Goal: Information Seeking & Learning: Learn about a topic

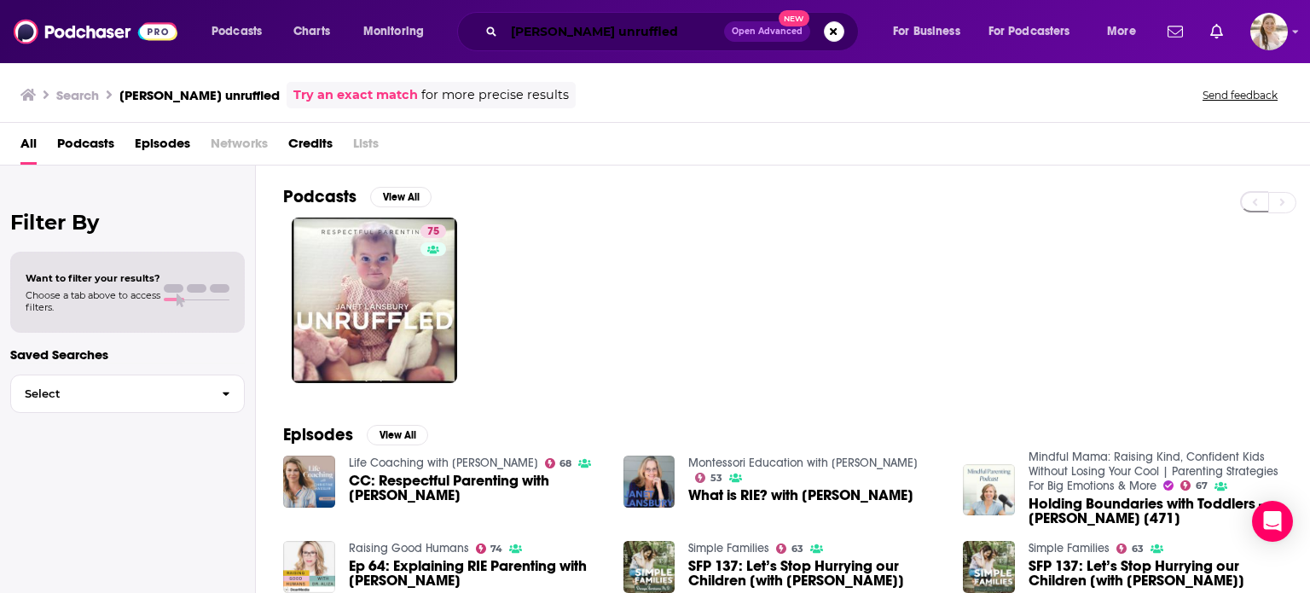
click at [615, 30] on input "[PERSON_NAME] unruffled" at bounding box center [614, 31] width 220 height 27
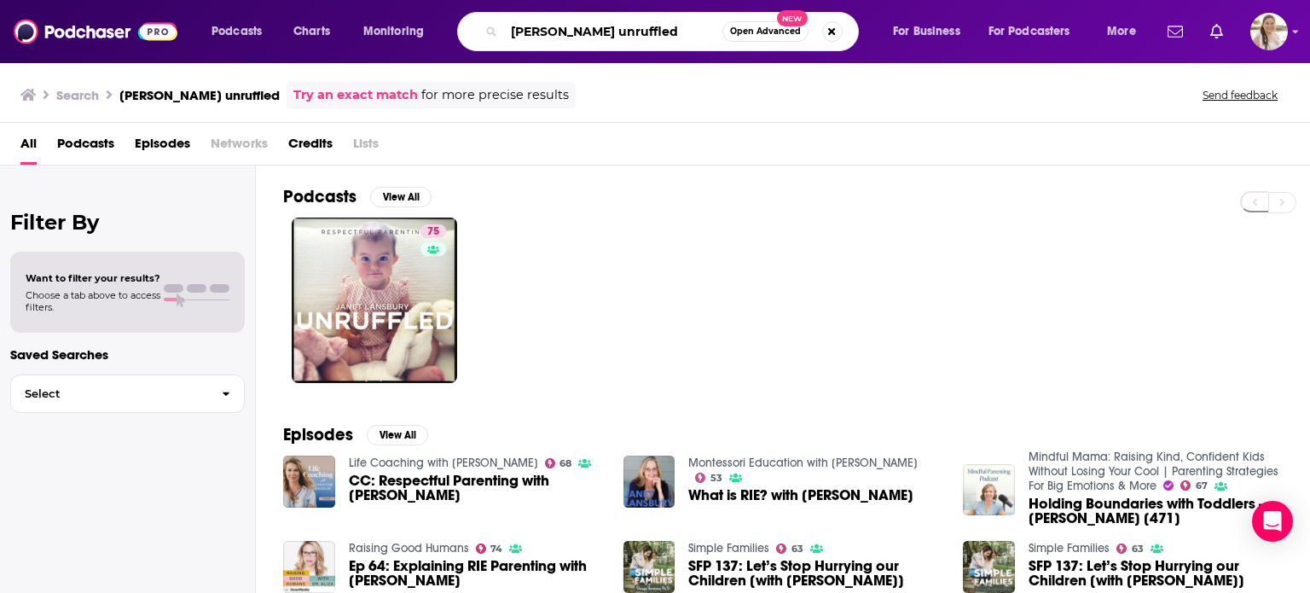
click at [615, 30] on input "[PERSON_NAME] unruffled" at bounding box center [613, 31] width 218 height 27
type input "read or dead"
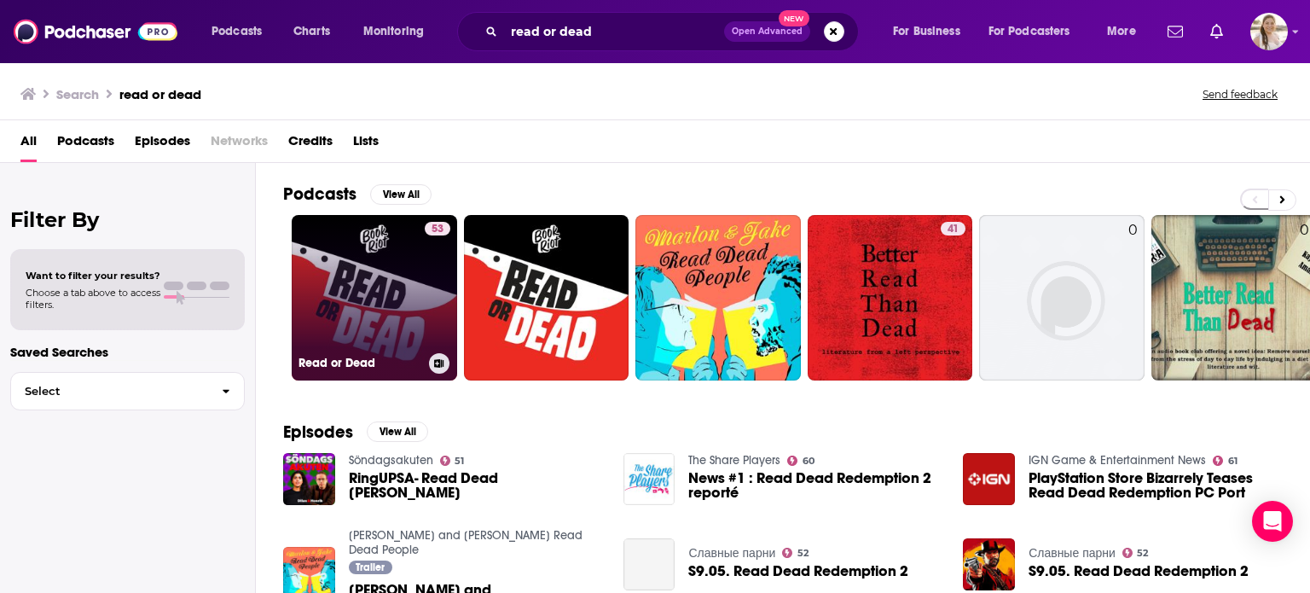
click at [410, 272] on link "53 Read or Dead" at bounding box center [374, 297] width 165 height 165
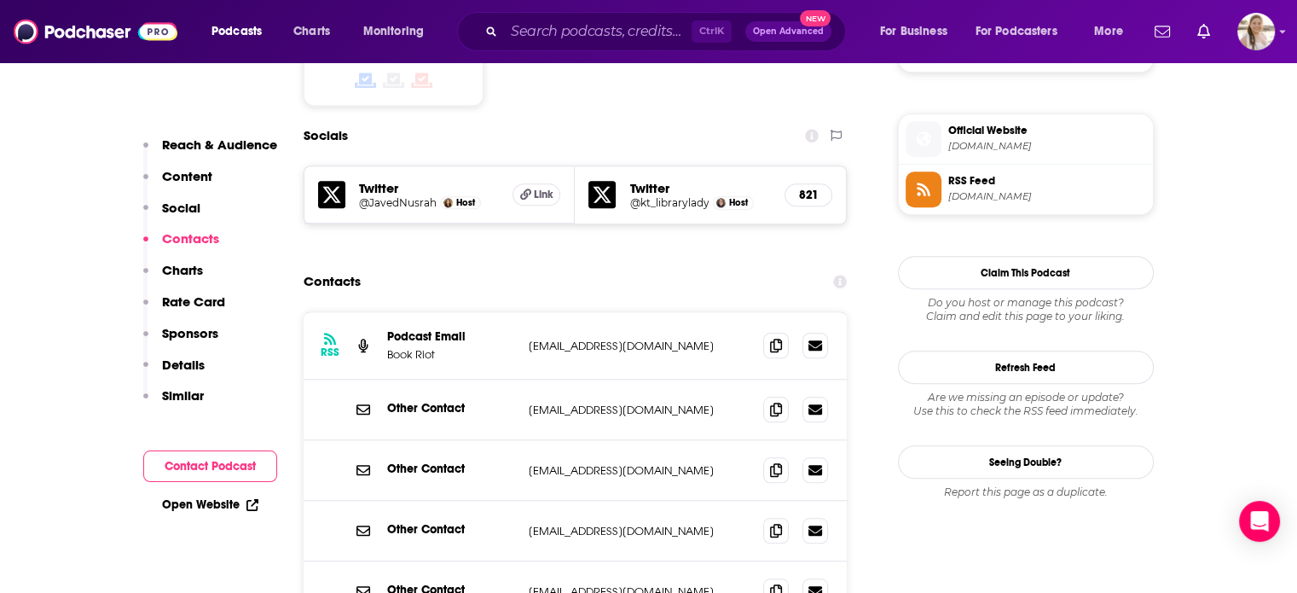
scroll to position [1425, 0]
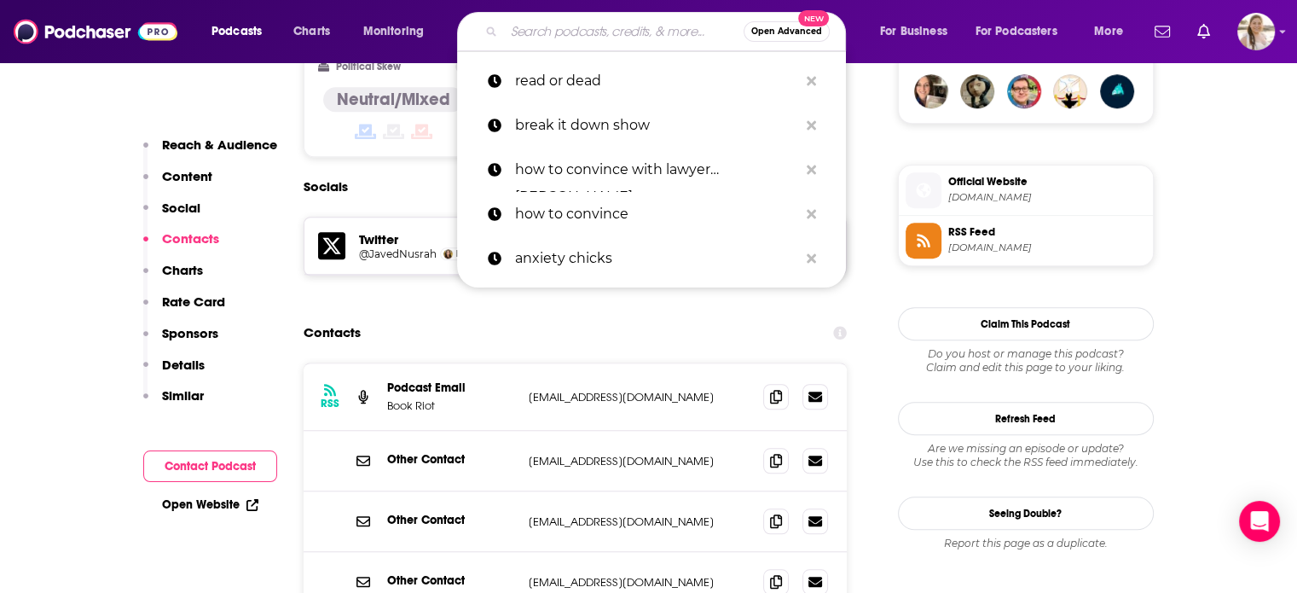
click at [636, 25] on input "Search podcasts, credits, & more..." at bounding box center [624, 31] width 240 height 27
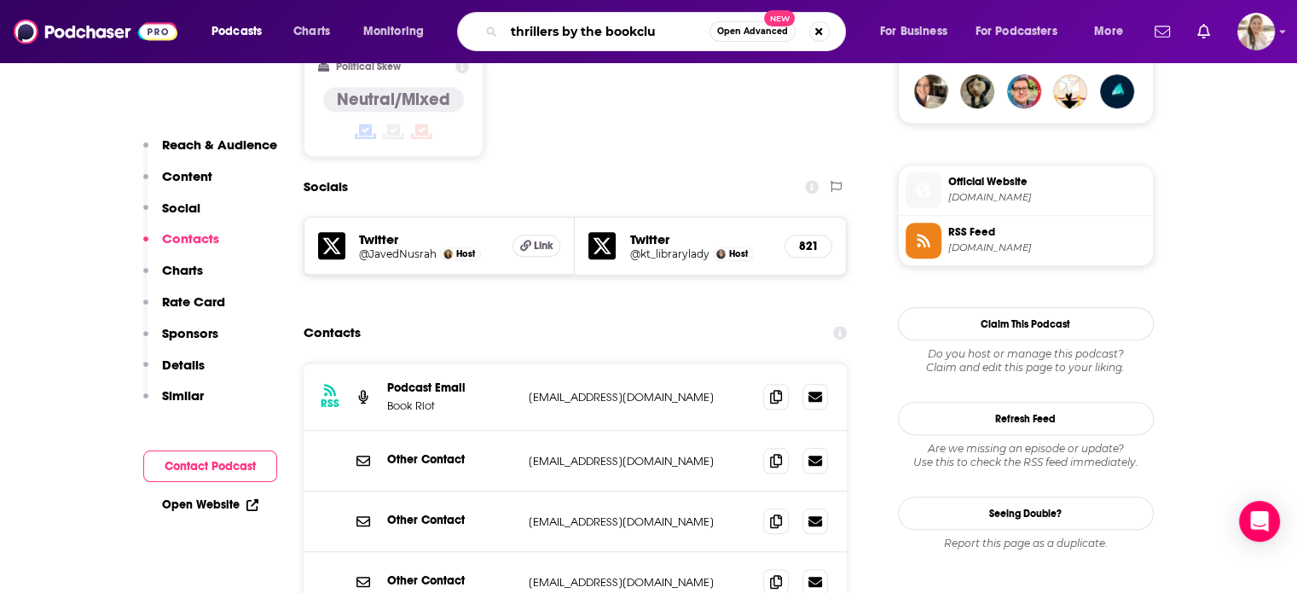
type input "thrillers by the bookclub"
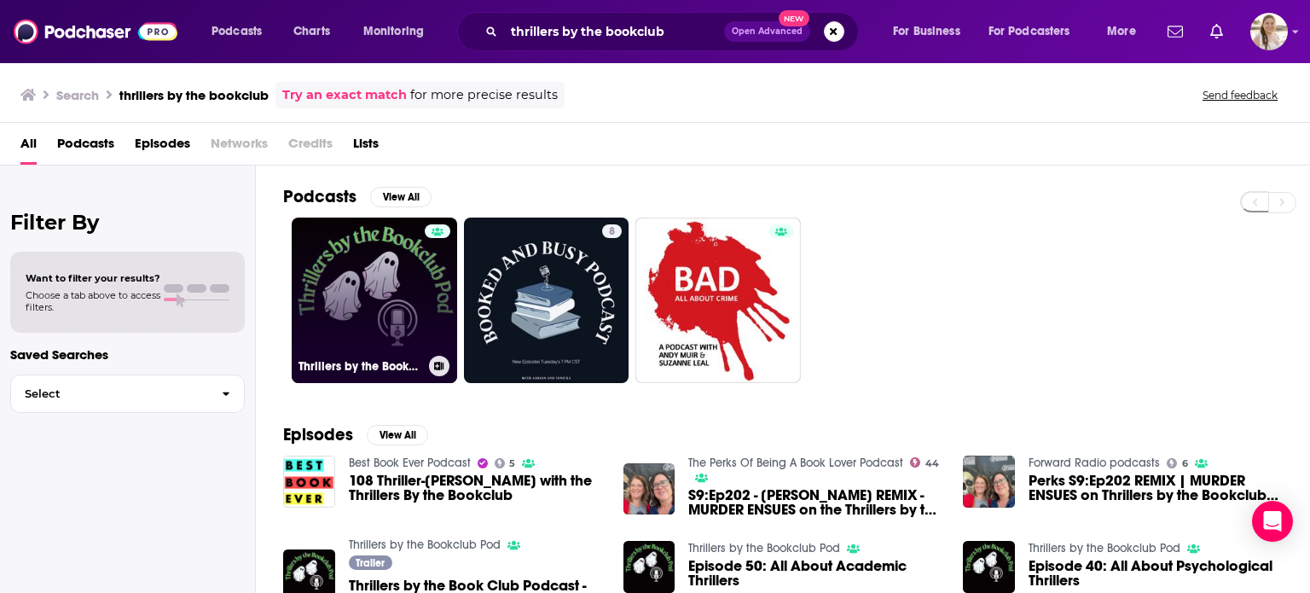
click at [384, 299] on link "Thrillers by the Bookclub Pod" at bounding box center [374, 300] width 165 height 165
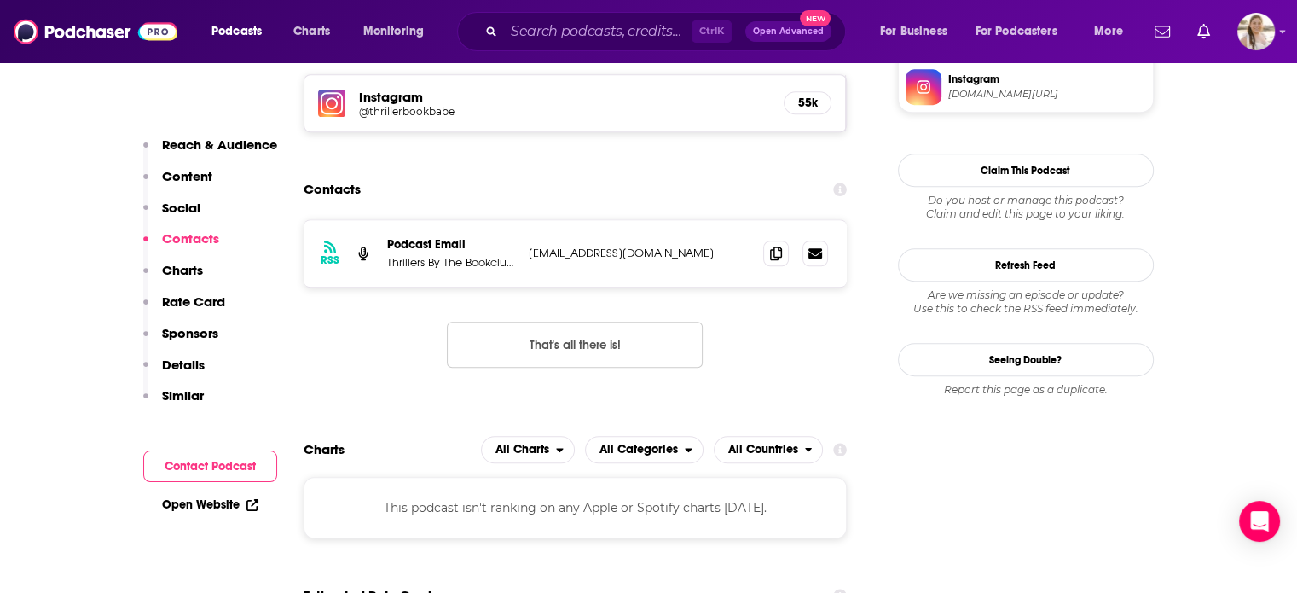
scroll to position [1349, 0]
click at [624, 30] on input "Search podcasts, credits, & more..." at bounding box center [598, 31] width 188 height 27
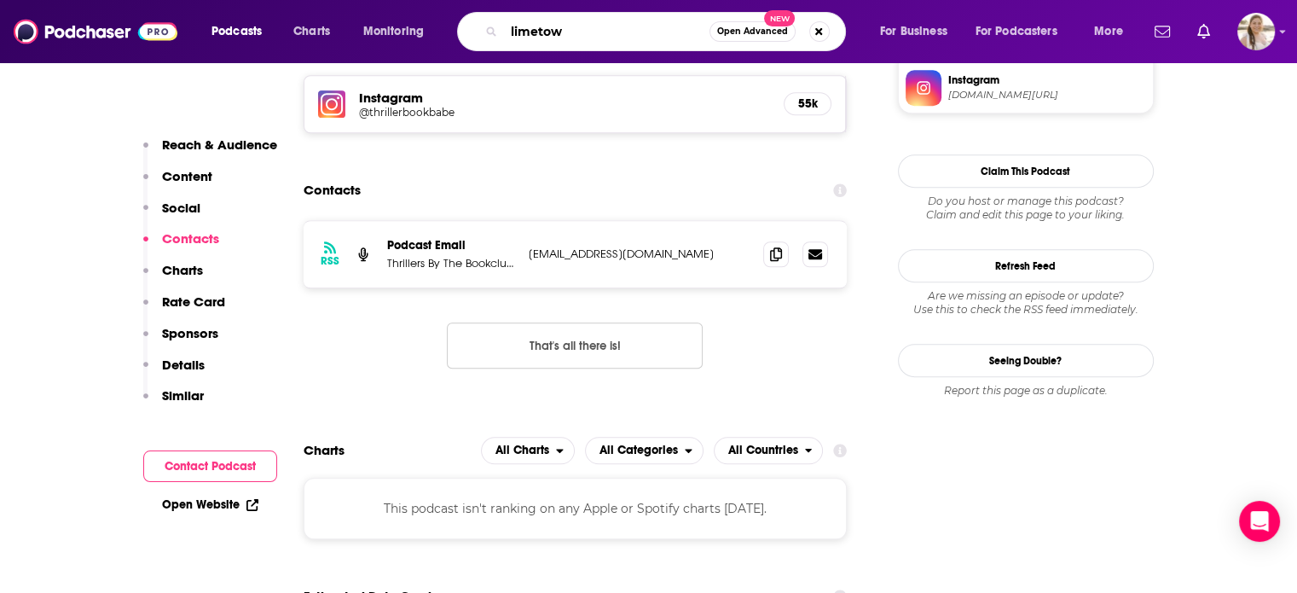
type input "[GEOGRAPHIC_DATA]"
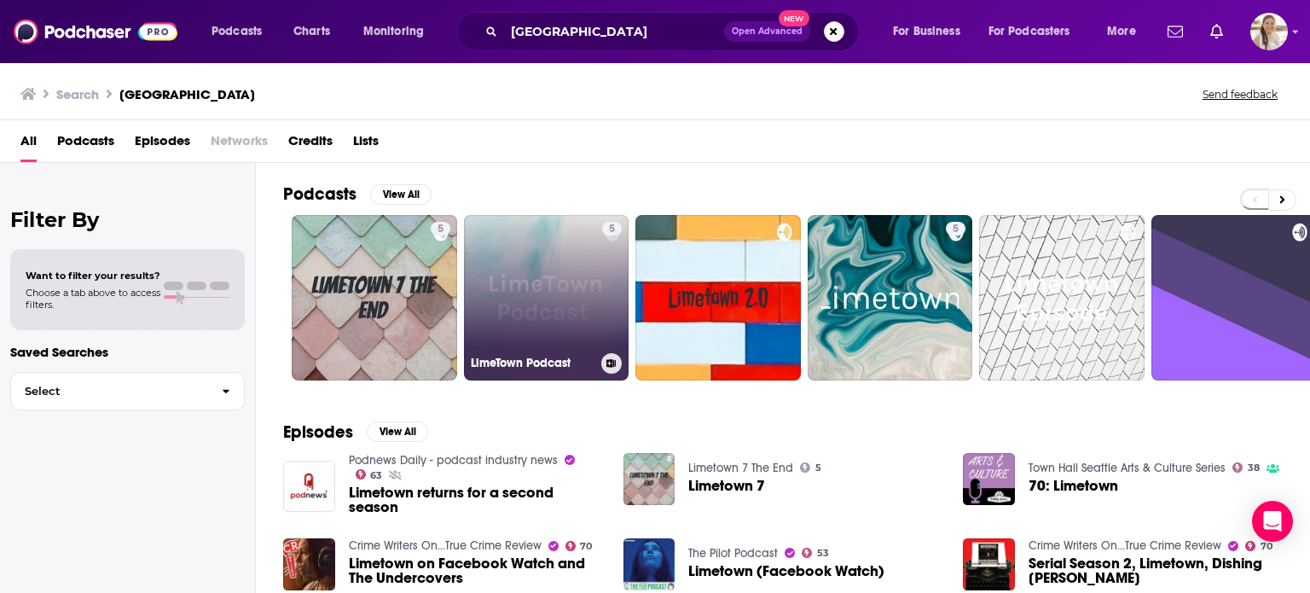
click at [508, 265] on link "5 LimeTown Podcast" at bounding box center [546, 297] width 165 height 165
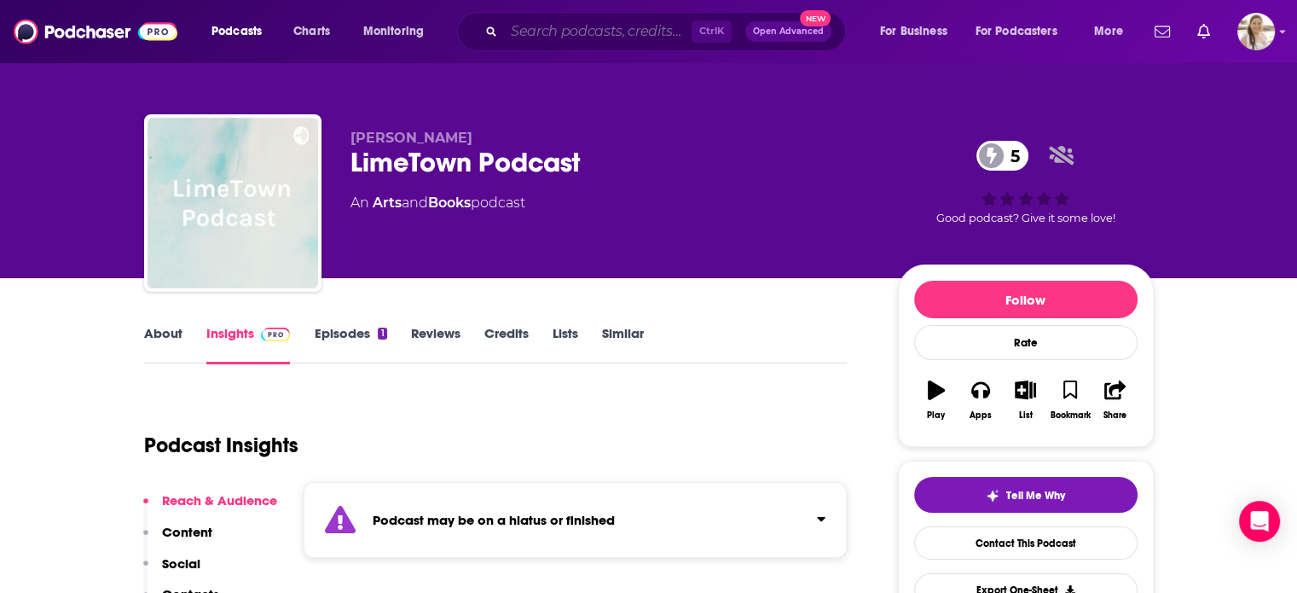
click at [627, 37] on input "Search podcasts, credits, & more..." at bounding box center [598, 31] width 188 height 27
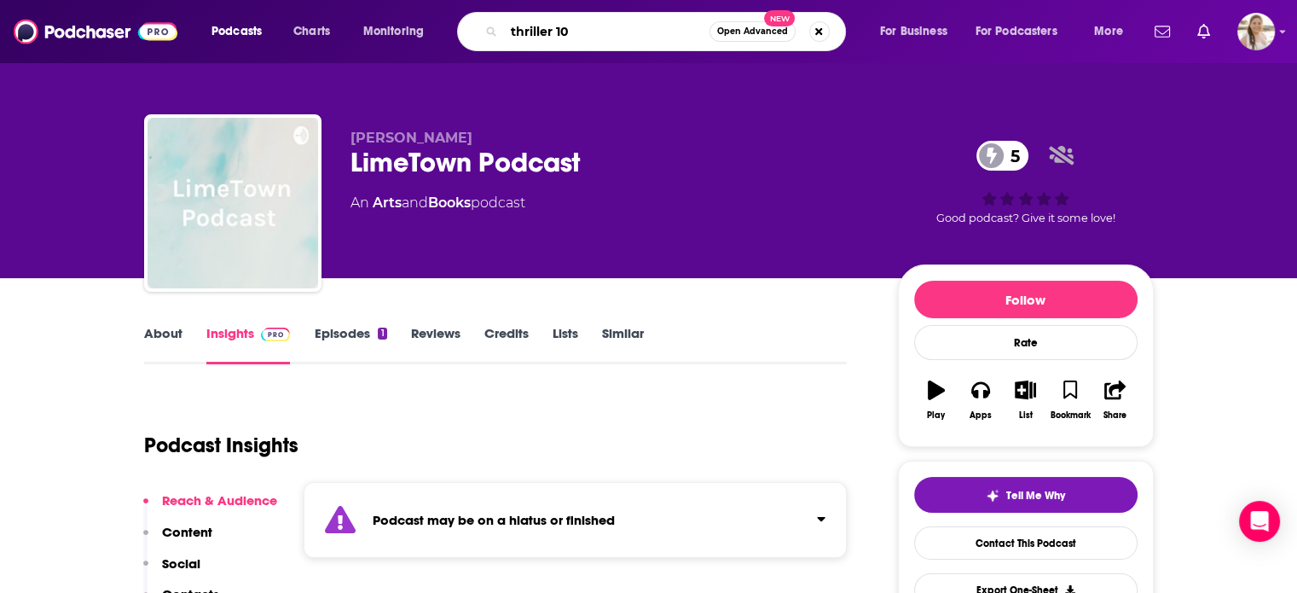
type input "thriller 101"
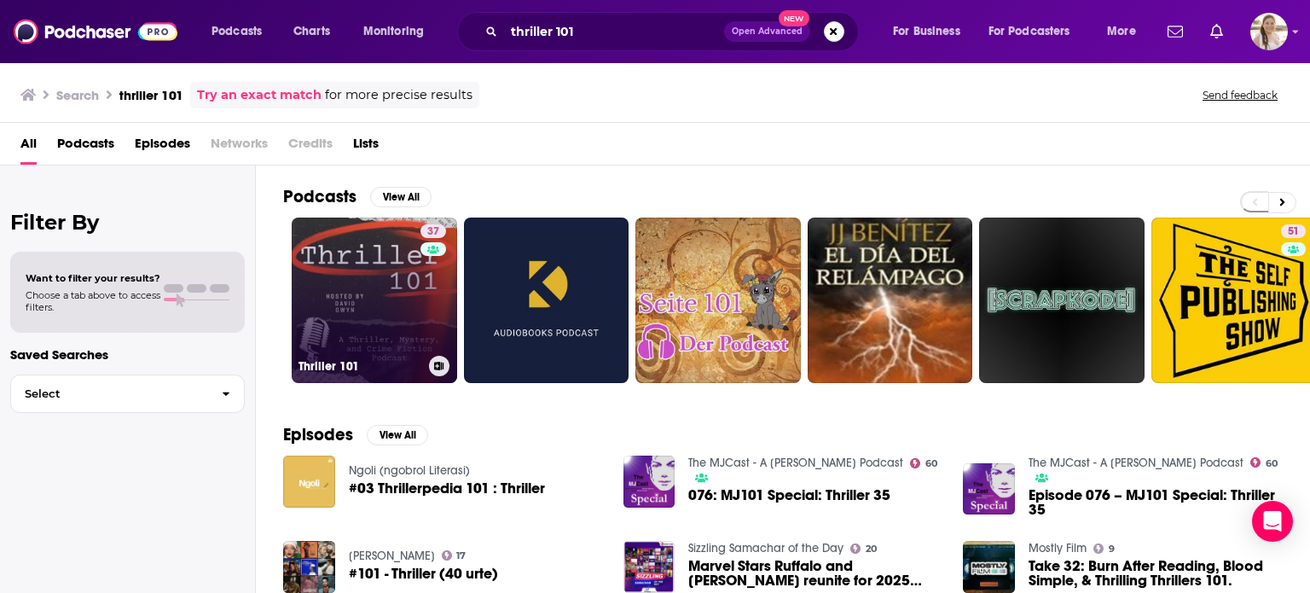
click at [382, 308] on link "37 Thriller 101" at bounding box center [374, 300] width 165 height 165
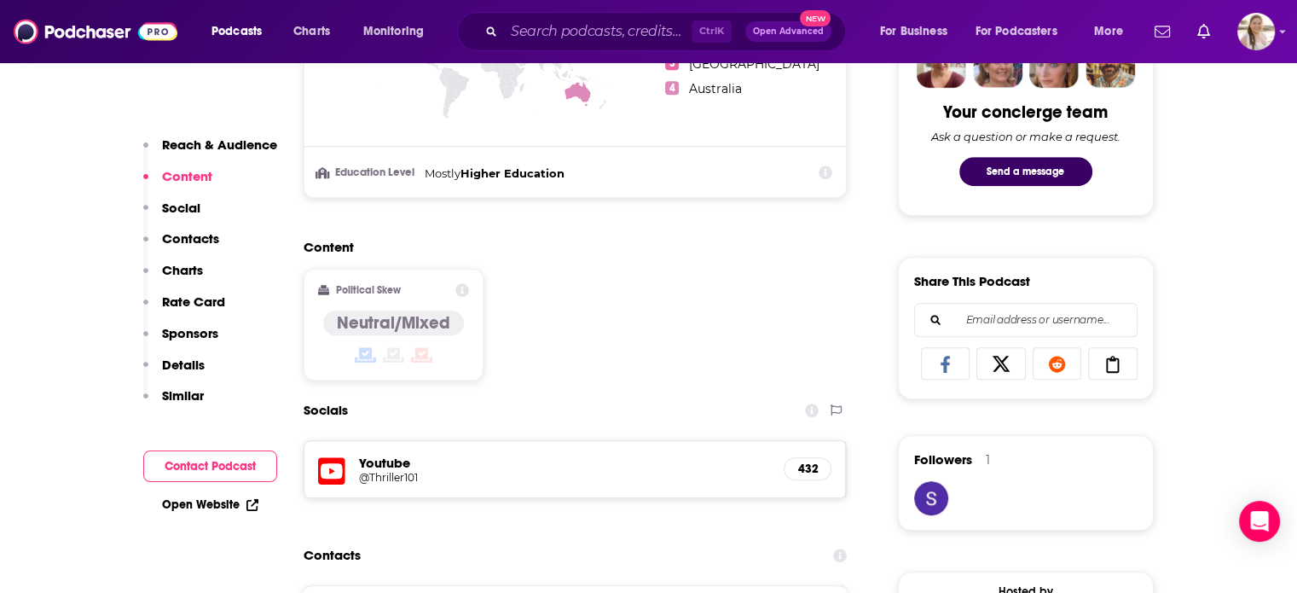
scroll to position [890, 0]
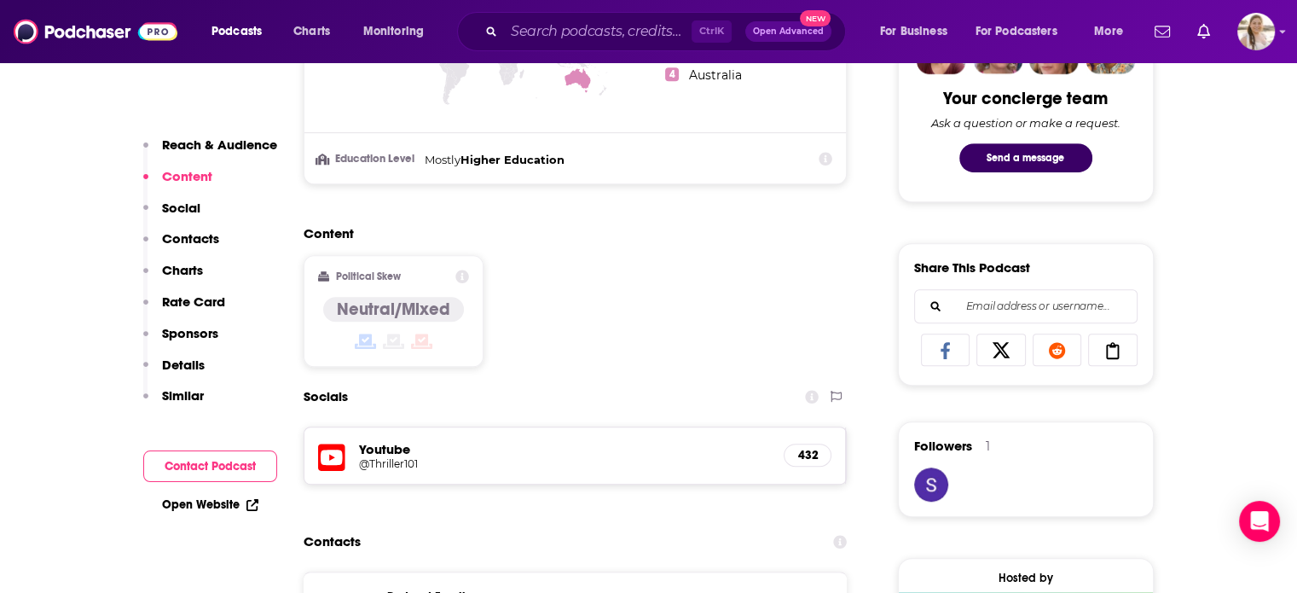
click at [391, 461] on h5 "@Thriller101" at bounding box center [495, 463] width 273 height 13
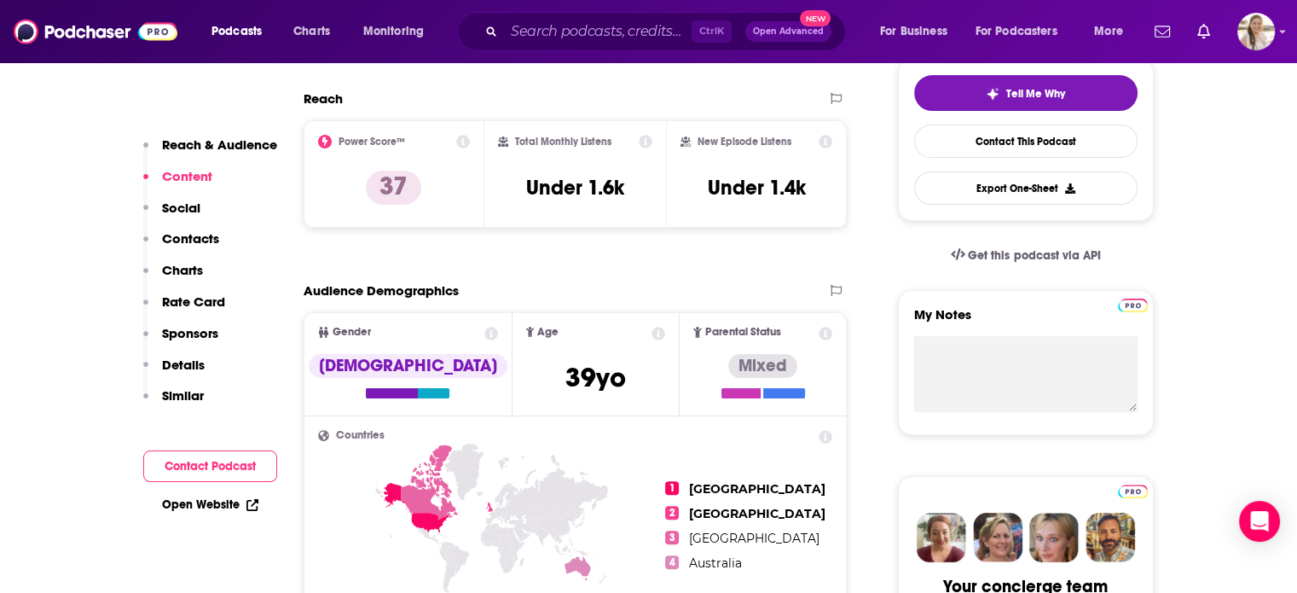
scroll to position [363, 0]
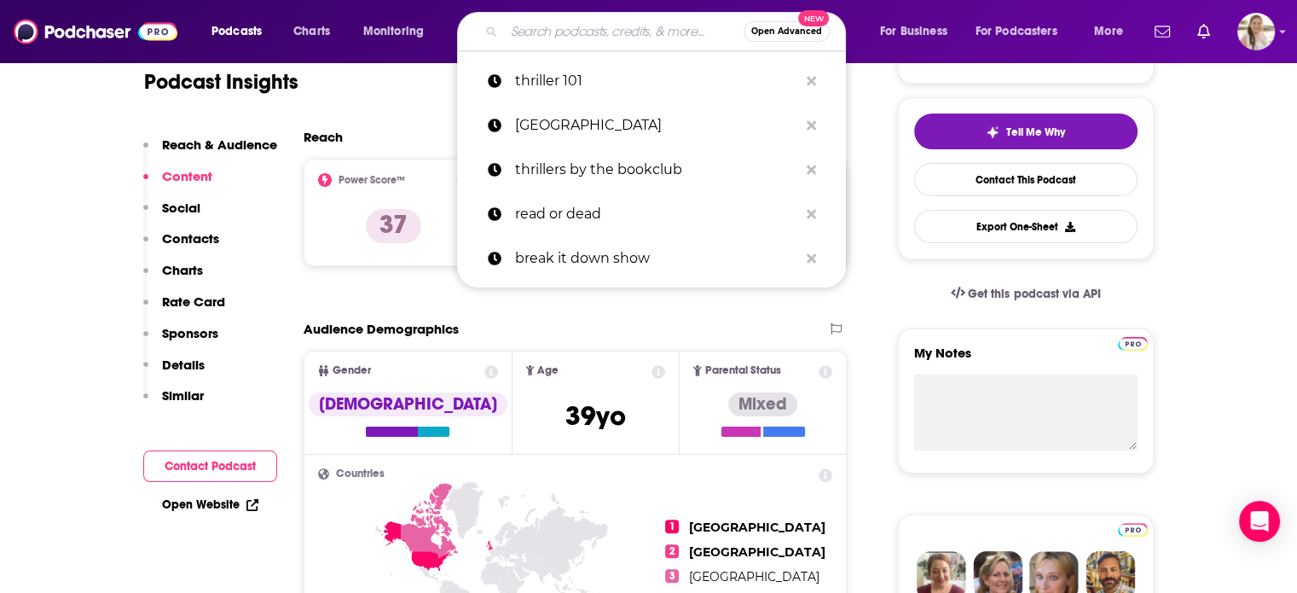
click at [606, 36] on input "Search podcasts, credits, & more..." at bounding box center [624, 31] width 240 height 27
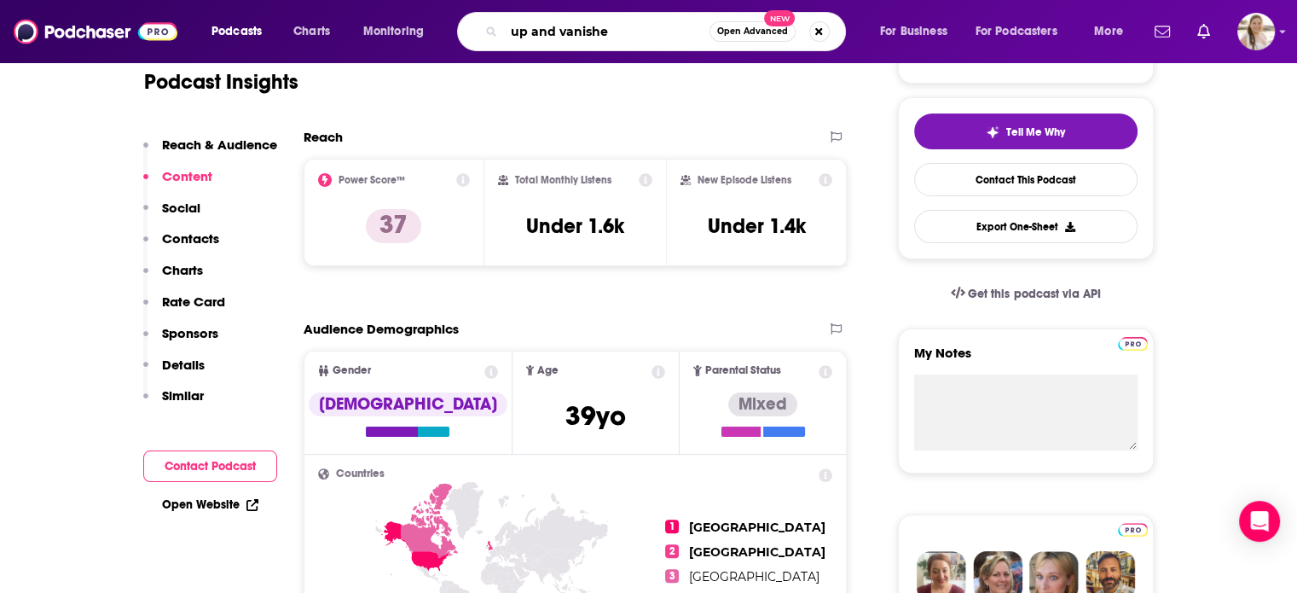
type input "up and vanished"
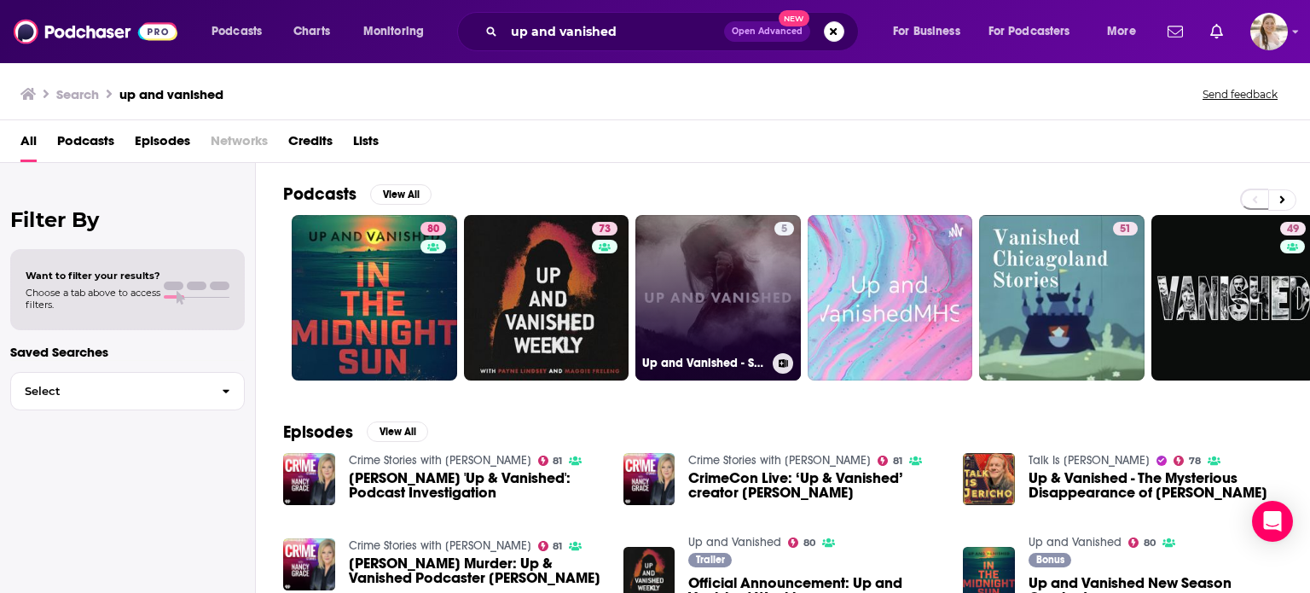
click at [694, 288] on link "5 Up and Vanished - Season 1" at bounding box center [718, 297] width 165 height 165
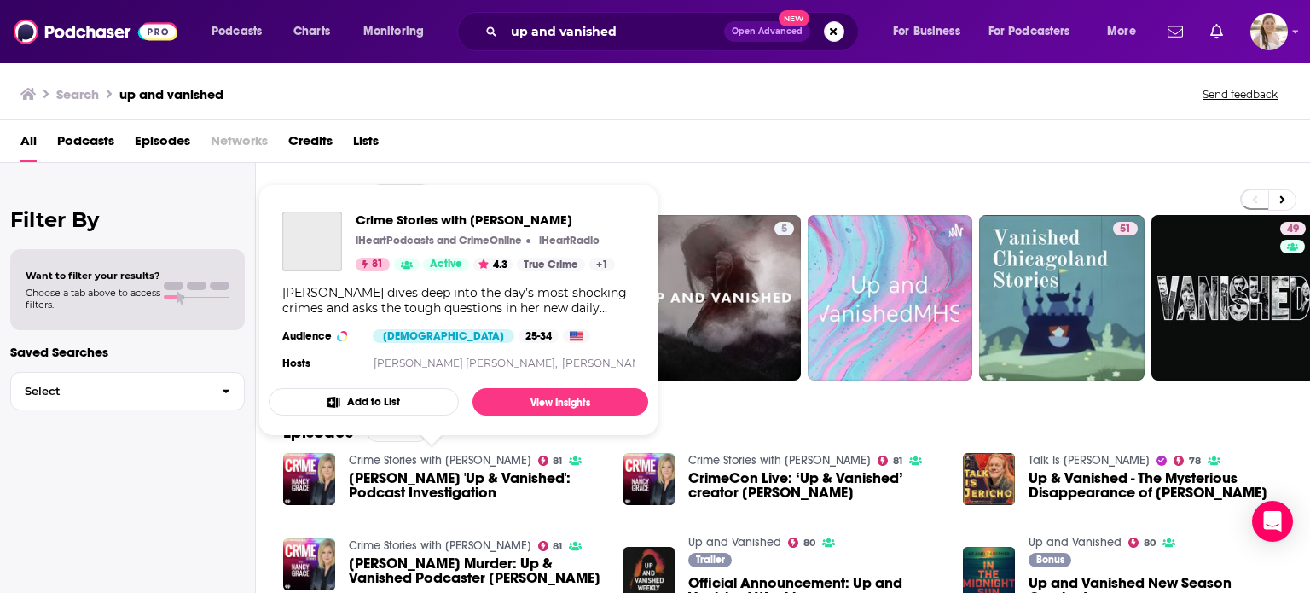
click at [392, 457] on link "Crime Stories with [PERSON_NAME]" at bounding box center [440, 460] width 183 height 15
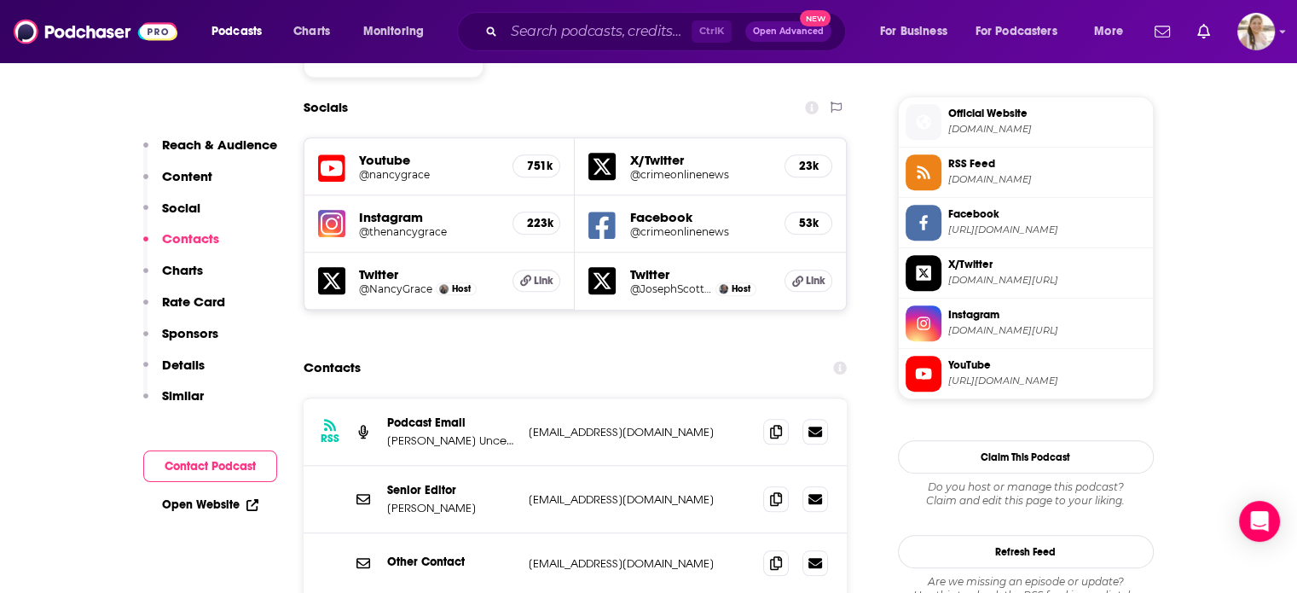
scroll to position [1491, 0]
